Goal: Transaction & Acquisition: Purchase product/service

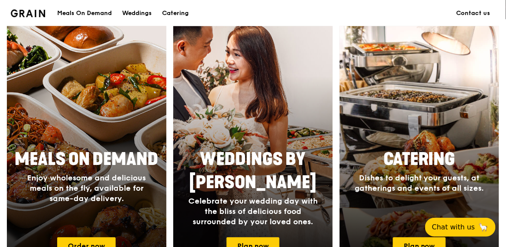
scroll to position [344, 0]
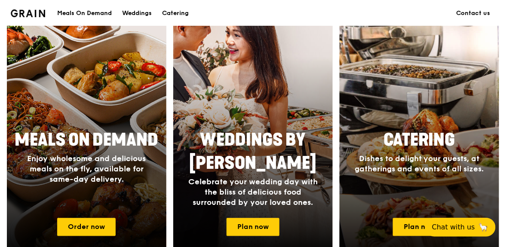
click at [422, 157] on span "Dishes to delight your guests, at gatherings and events of all sizes." at bounding box center [419, 164] width 129 height 20
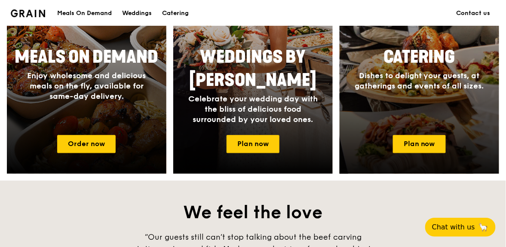
scroll to position [429, 0]
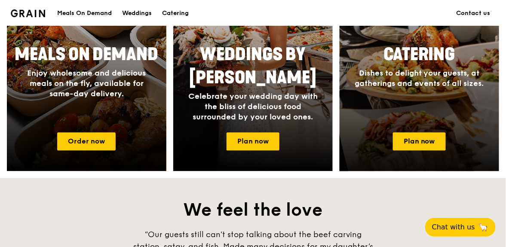
click at [418, 85] on span "Dishes to delight your guests, at gatherings and events of all sizes." at bounding box center [419, 78] width 129 height 20
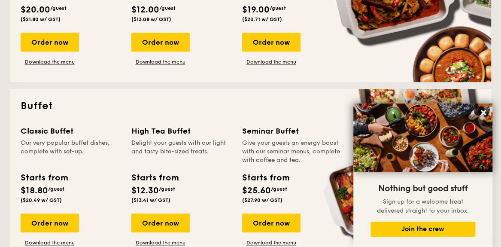
scroll to position [344, 0]
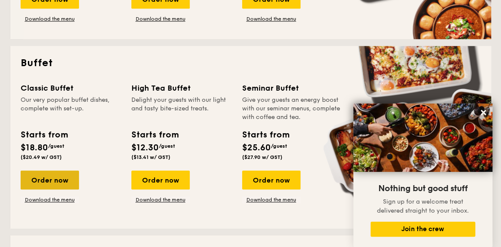
click at [52, 179] on div "Order now" at bounding box center [50, 180] width 58 height 19
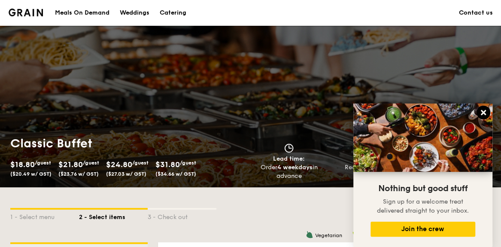
click at [483, 114] on icon at bounding box center [483, 112] width 5 height 5
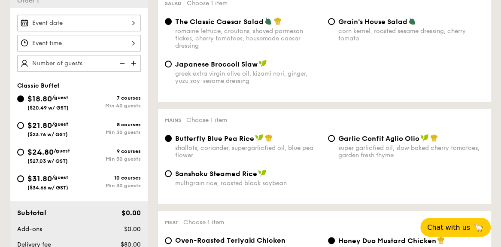
scroll to position [258, 0]
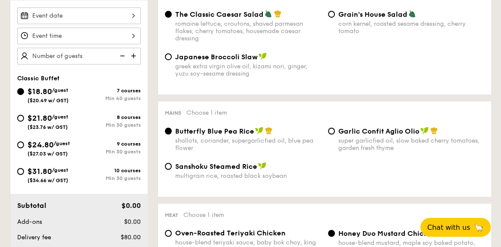
click at [40, 120] on span "$21.80" at bounding box center [39, 117] width 24 height 9
click at [24, 120] on input "$21.80 /guest ($23.76 w/ GST) 8 courses Min 30 guests" at bounding box center [20, 118] width 7 height 7
radio input "true"
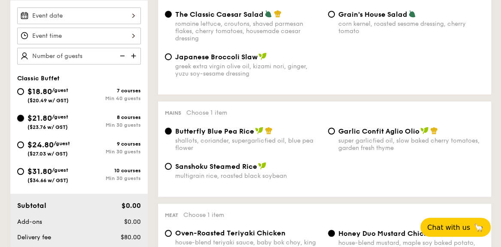
radio input "true"
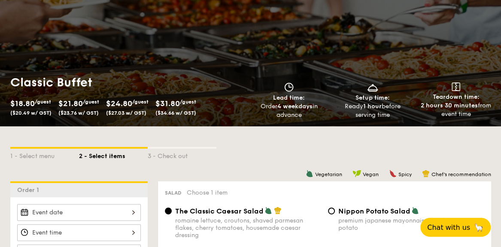
scroll to position [43, 0]
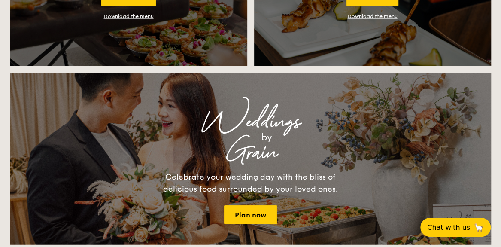
scroll to position [1068, 0]
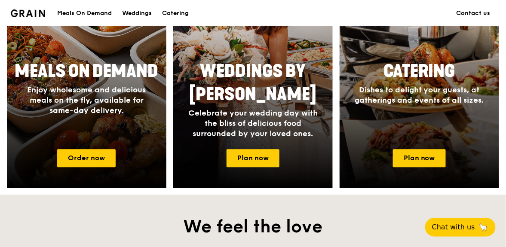
scroll to position [429, 0]
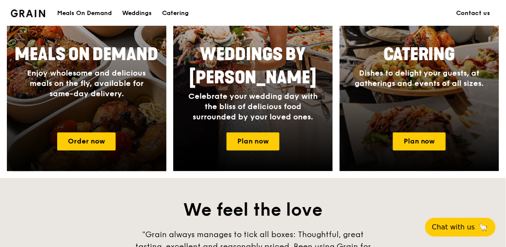
click at [88, 70] on span "Enjoy wholesome and delicious meals on the fly, available for same-day delivery." at bounding box center [86, 83] width 119 height 30
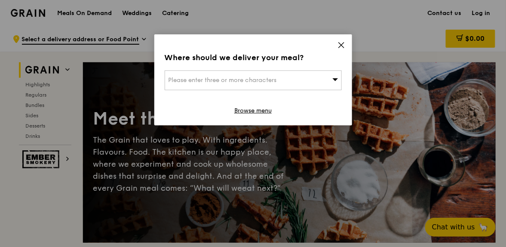
click at [334, 80] on icon at bounding box center [335, 79] width 6 height 3
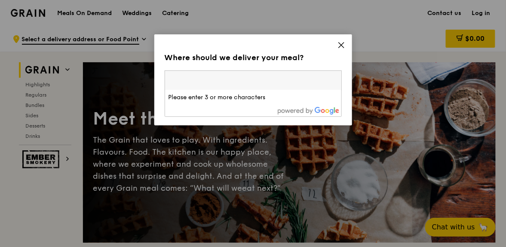
click at [261, 82] on input "search" at bounding box center [253, 80] width 176 height 19
click at [341, 44] on icon at bounding box center [340, 45] width 5 height 5
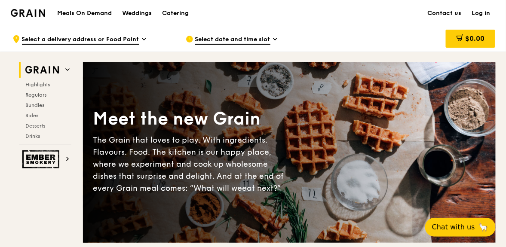
click at [82, 13] on h1 "Meals On Demand" at bounding box center [84, 13] width 55 height 9
click at [40, 95] on span "Regulars" at bounding box center [37, 95] width 23 height 6
